Goal: Navigation & Orientation: Find specific page/section

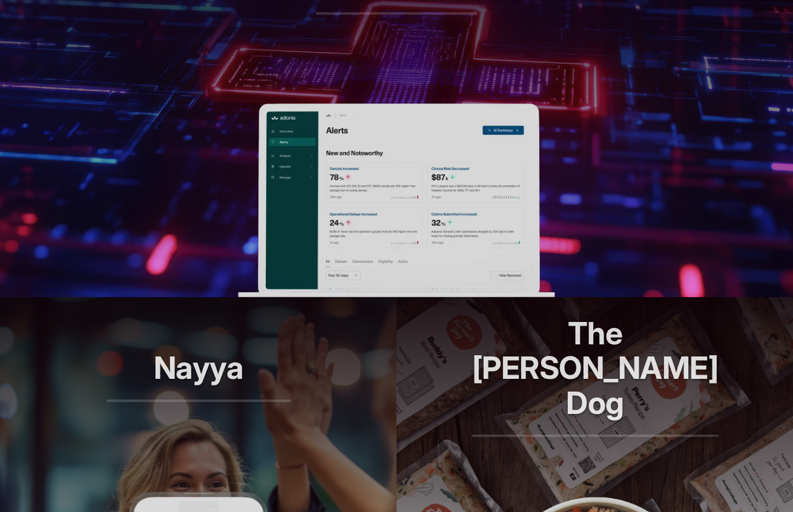
scroll to position [827, 0]
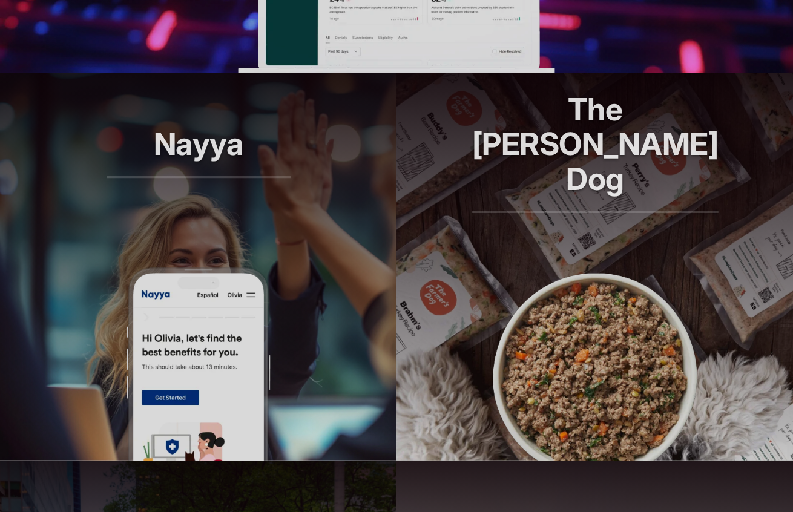
click at [253, 267] on img at bounding box center [198, 364] width 145 height 194
click at [546, 216] on p "Longer lives, one bowl at a time." at bounding box center [594, 233] width 246 height 35
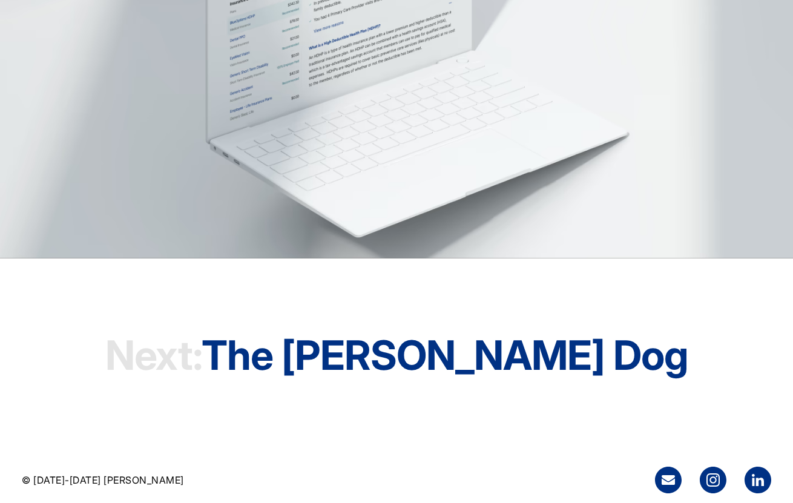
scroll to position [3523, 0]
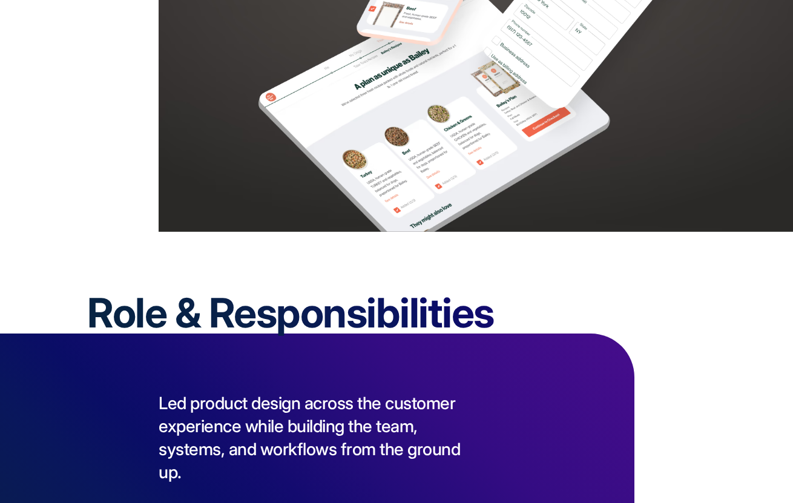
scroll to position [2120, 0]
